Goal: Share content: Share content

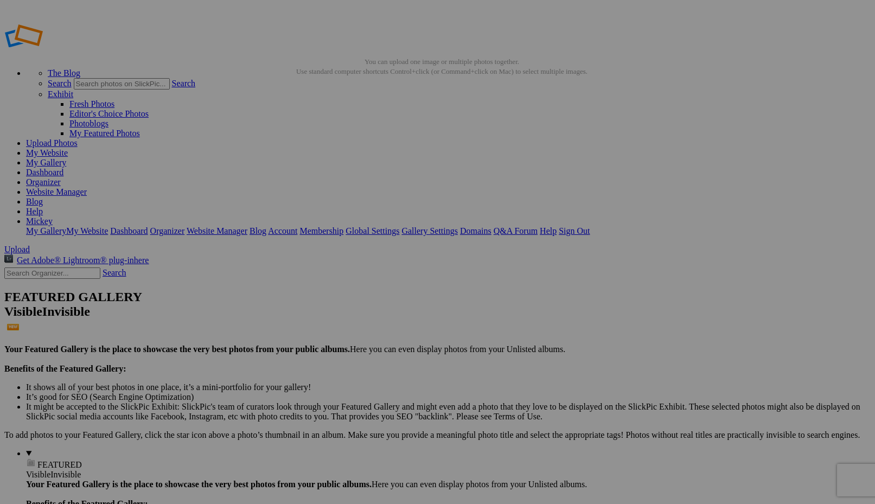
click at [373, 267] on input "text" at bounding box center [353, 272] width 118 height 11
paste input "[PERSON_NAME]"
type input "[PERSON_NAME]"
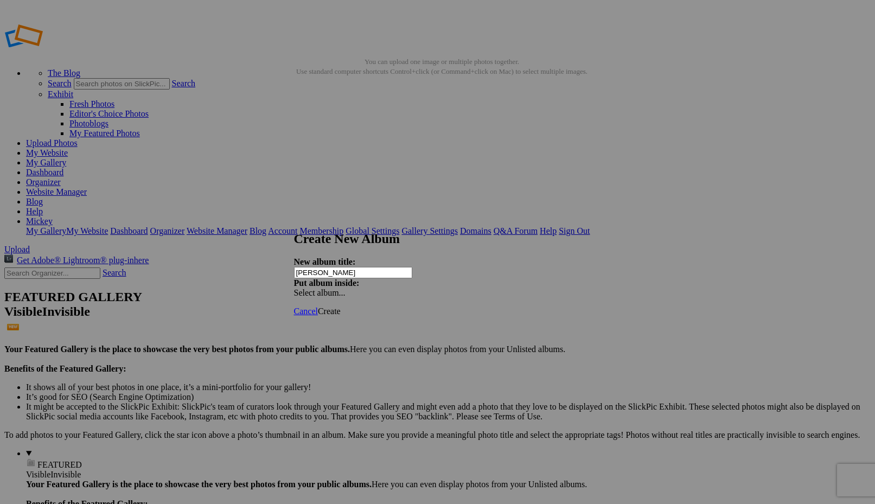
click at [341, 307] on span "Create" at bounding box center [329, 311] width 23 height 9
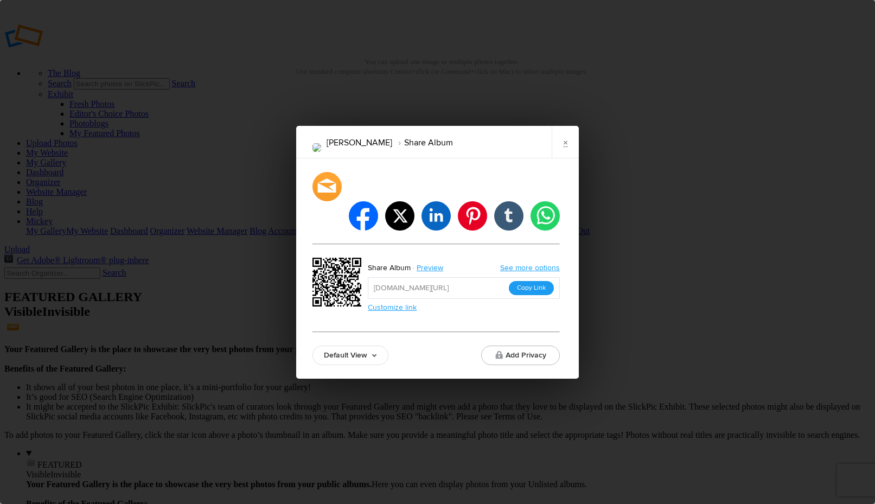
click at [526, 281] on button "Copy Link" at bounding box center [531, 288] width 45 height 14
click at [326, 200] on div at bounding box center [327, 186] width 32 height 32
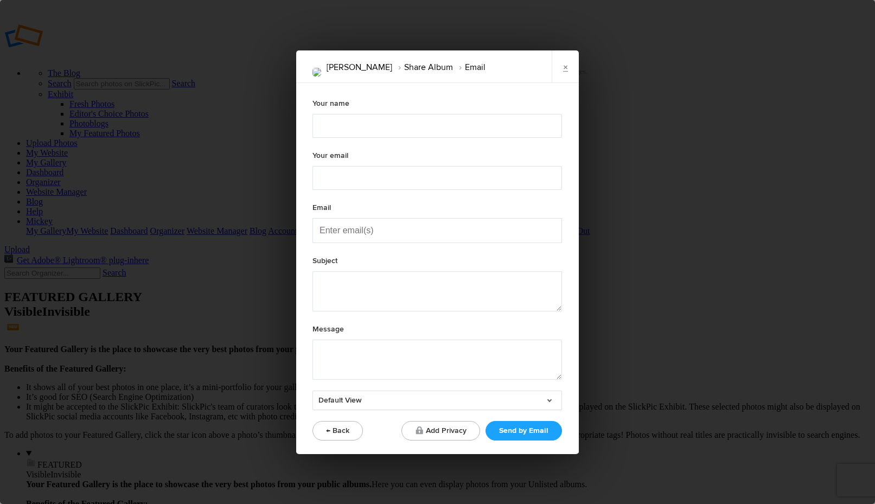
type textarea "Check out "Kenna Nicole" album!"
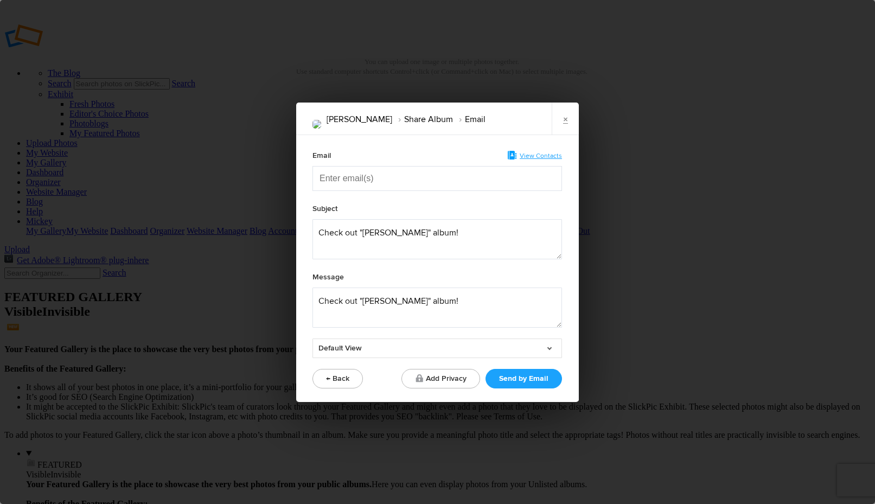
click at [372, 182] on input "Enter email(s)" at bounding box center [374, 179] width 109 height 24
paste input "Enter email(s)"
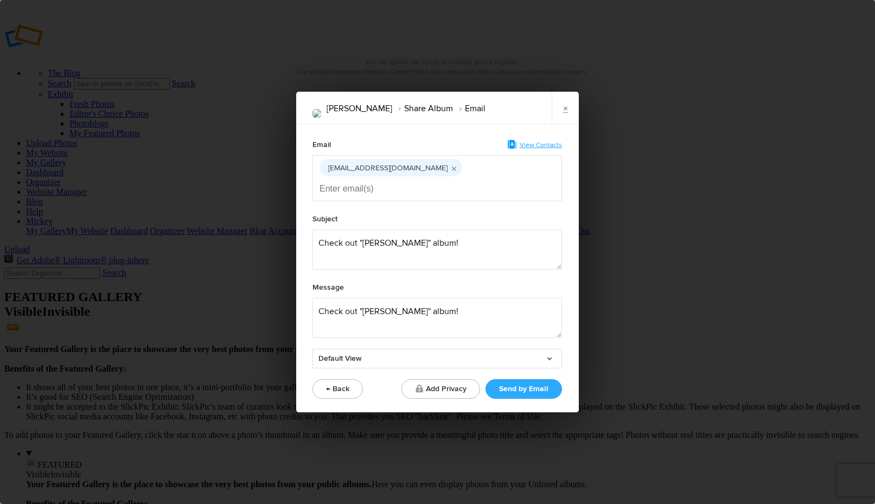
click at [507, 379] on button "Send by Email" at bounding box center [524, 389] width 77 height 20
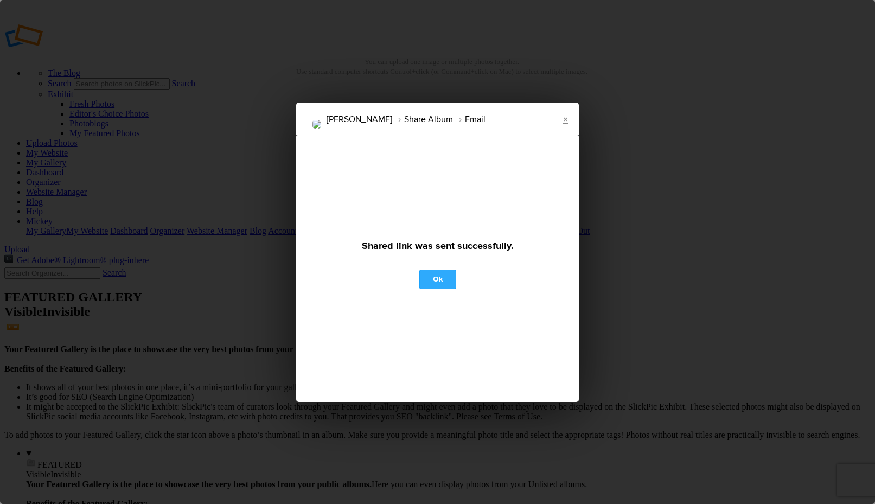
click at [436, 277] on link "Ok" at bounding box center [437, 280] width 37 height 20
